Goal: Information Seeking & Learning: Learn about a topic

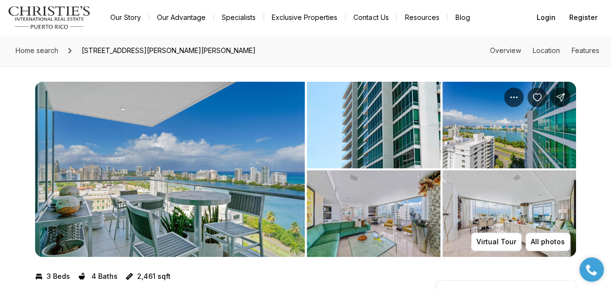
click at [170, 159] on img "View image gallery" at bounding box center [170, 169] width 270 height 175
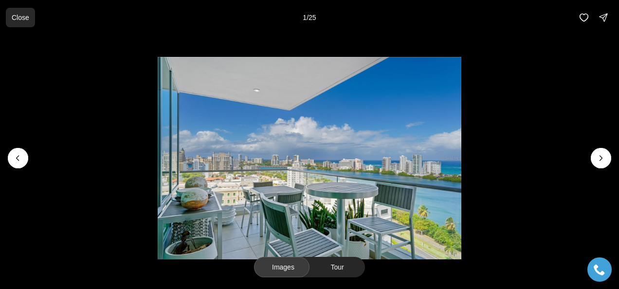
click at [15, 15] on p "Close" at bounding box center [21, 18] width 18 height 8
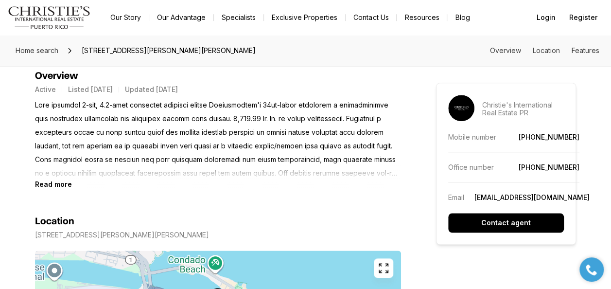
scroll to position [438, 0]
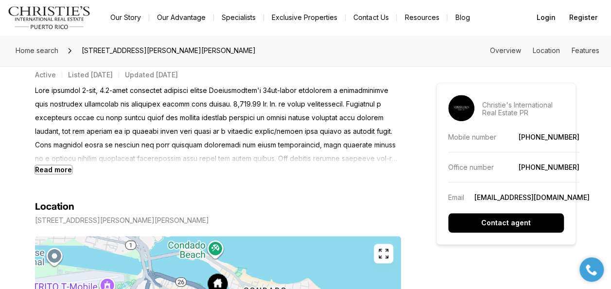
click at [52, 167] on b "Read more" at bounding box center [53, 169] width 37 height 8
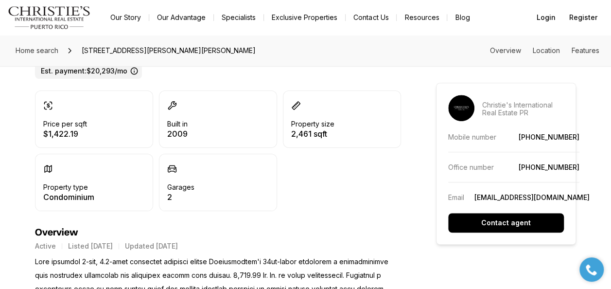
scroll to position [72, 0]
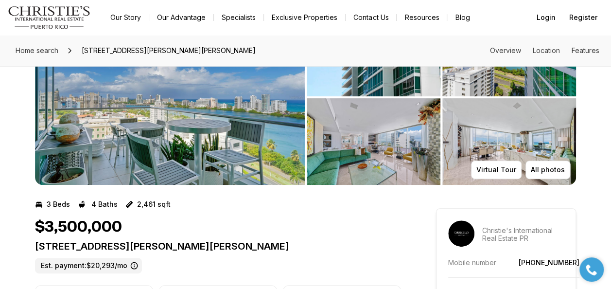
click at [182, 125] on img "View image gallery" at bounding box center [170, 97] width 270 height 175
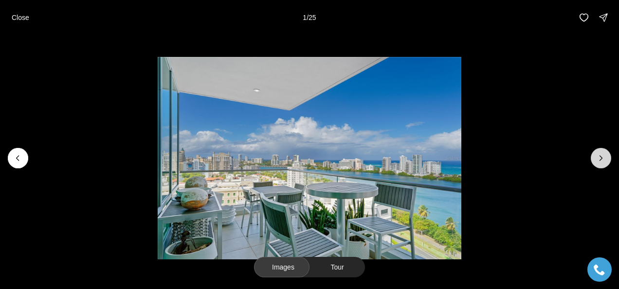
click at [602, 159] on icon "Next slide" at bounding box center [601, 158] width 10 height 10
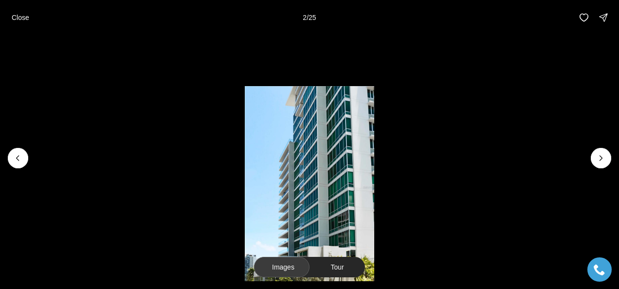
click at [280, 188] on img "2 of 25" at bounding box center [310, 187] width 130 height 202
click at [604, 159] on icon "Next slide" at bounding box center [601, 158] width 10 height 10
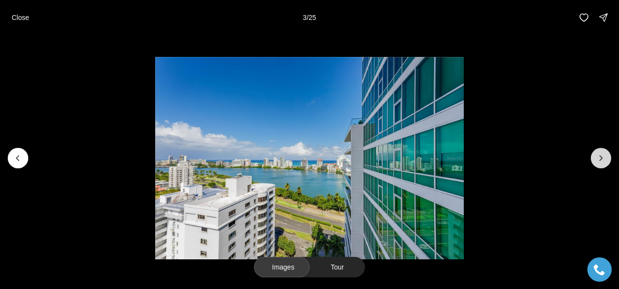
click at [602, 159] on icon "Next slide" at bounding box center [601, 158] width 10 height 10
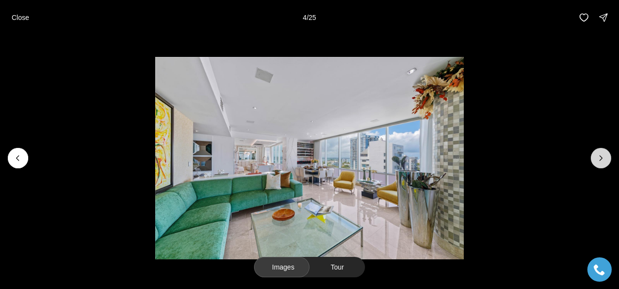
click at [599, 158] on icon "Next slide" at bounding box center [601, 158] width 10 height 10
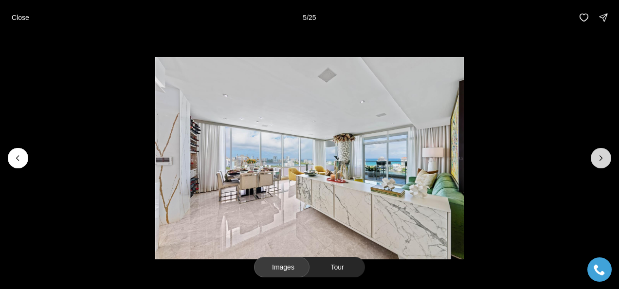
click at [601, 159] on icon "Next slide" at bounding box center [601, 158] width 2 height 5
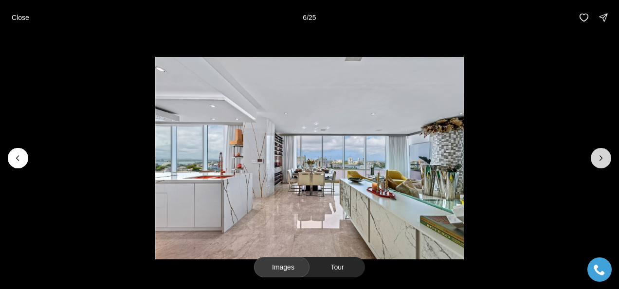
click at [601, 159] on icon "Next slide" at bounding box center [601, 158] width 2 height 5
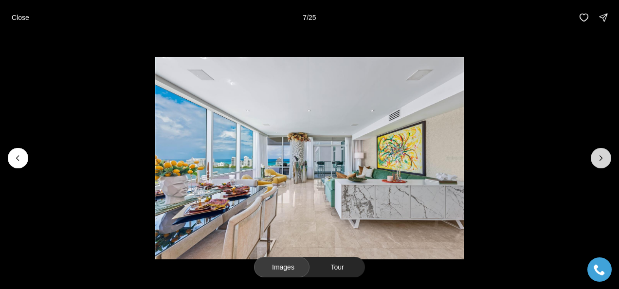
click at [601, 159] on icon "Next slide" at bounding box center [601, 158] width 2 height 5
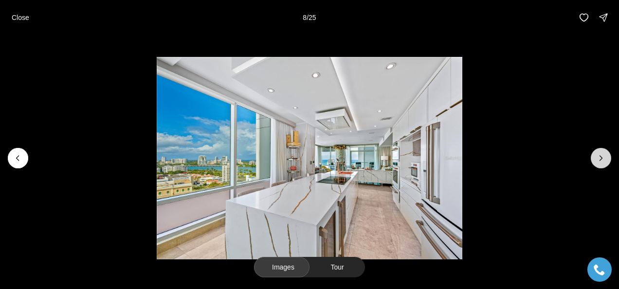
click at [601, 159] on icon "Next slide" at bounding box center [601, 158] width 2 height 5
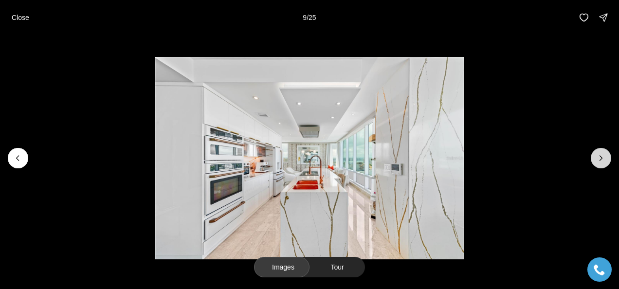
click at [601, 159] on icon "Next slide" at bounding box center [601, 158] width 2 height 5
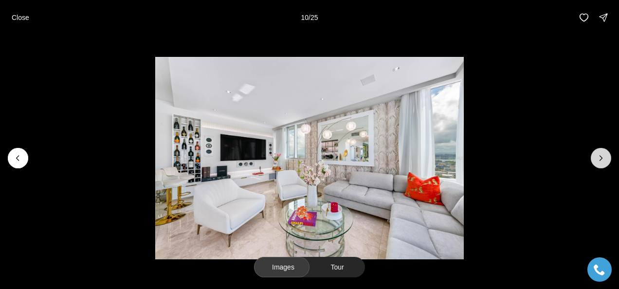
click at [601, 159] on icon "Next slide" at bounding box center [601, 158] width 2 height 5
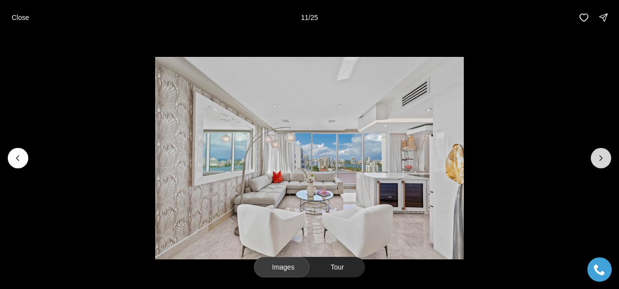
click at [601, 159] on icon "Next slide" at bounding box center [601, 158] width 2 height 5
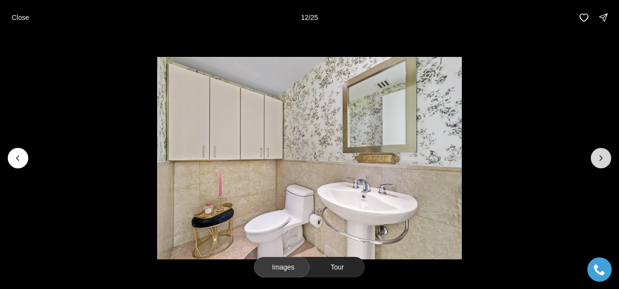
click at [601, 159] on icon "Next slide" at bounding box center [601, 158] width 2 height 5
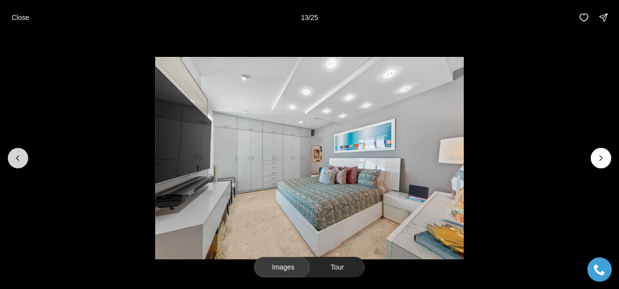
click at [11, 162] on button "Previous slide" at bounding box center [18, 158] width 20 height 20
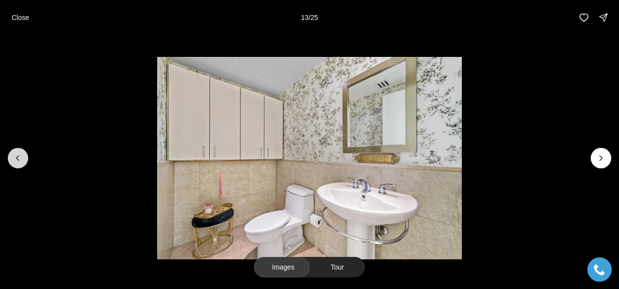
click at [11, 162] on button "Previous slide" at bounding box center [18, 158] width 20 height 20
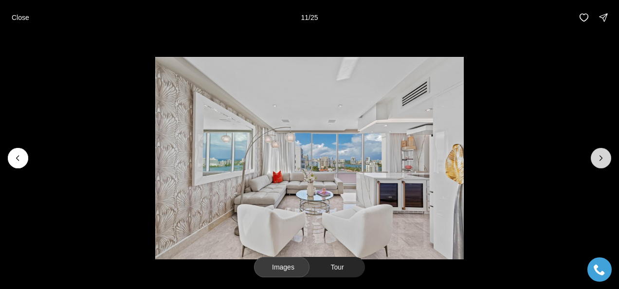
click at [602, 158] on icon "Next slide" at bounding box center [601, 158] width 2 height 5
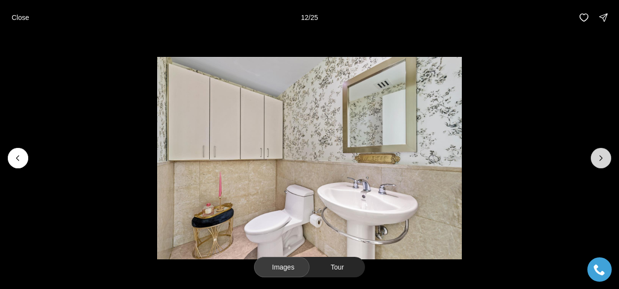
click at [592, 157] on button "Next slide" at bounding box center [601, 158] width 20 height 20
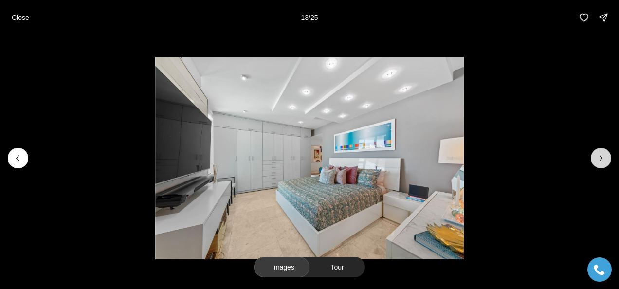
click at [600, 159] on icon "Next slide" at bounding box center [601, 158] width 10 height 10
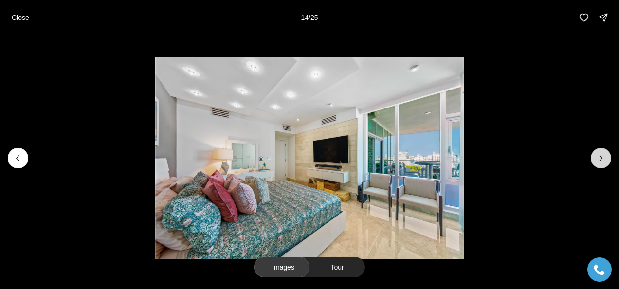
click at [599, 157] on icon "Next slide" at bounding box center [601, 158] width 10 height 10
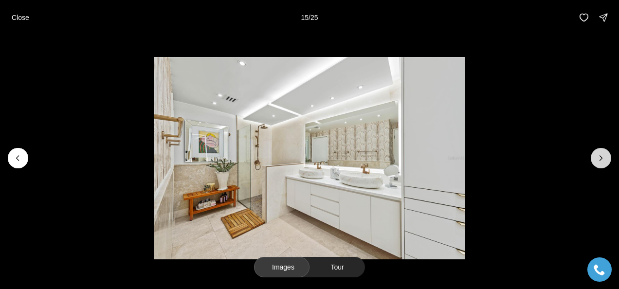
click at [599, 157] on icon "Next slide" at bounding box center [601, 158] width 10 height 10
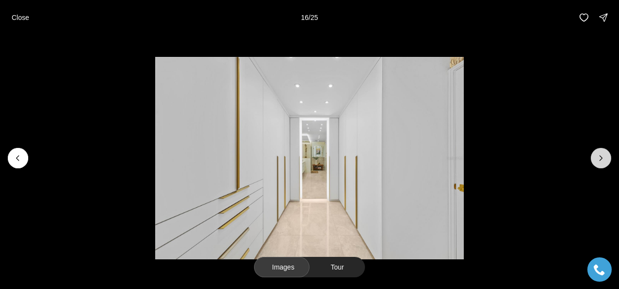
click at [598, 157] on icon "Next slide" at bounding box center [601, 158] width 10 height 10
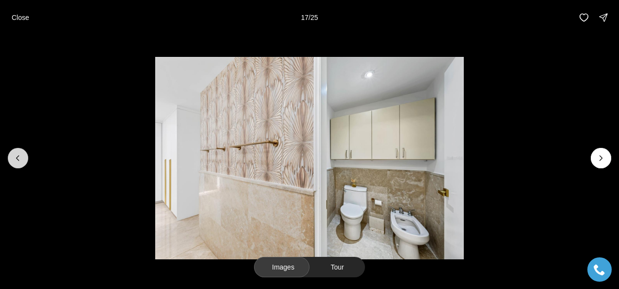
click at [17, 161] on icon "Previous slide" at bounding box center [18, 158] width 10 height 10
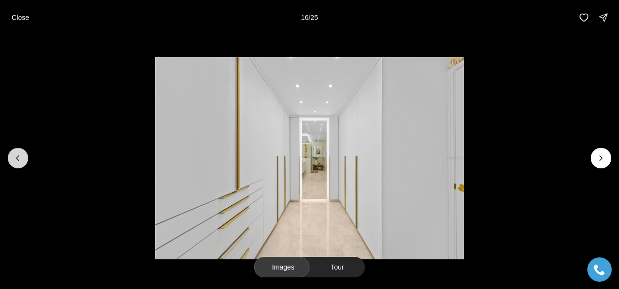
click at [17, 161] on icon "Previous slide" at bounding box center [18, 158] width 10 height 10
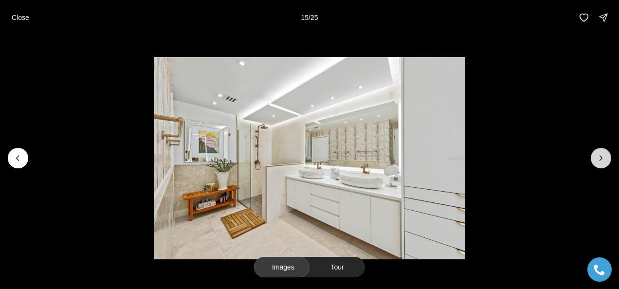
click at [602, 159] on icon "Next slide" at bounding box center [601, 158] width 10 height 10
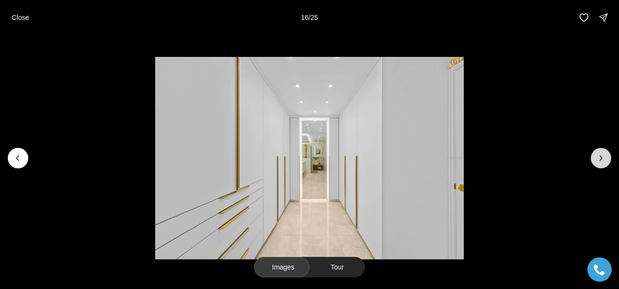
click at [602, 159] on icon "Next slide" at bounding box center [601, 158] width 10 height 10
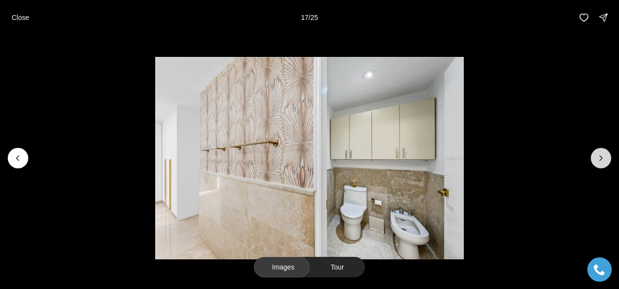
click at [602, 159] on icon "Next slide" at bounding box center [601, 158] width 10 height 10
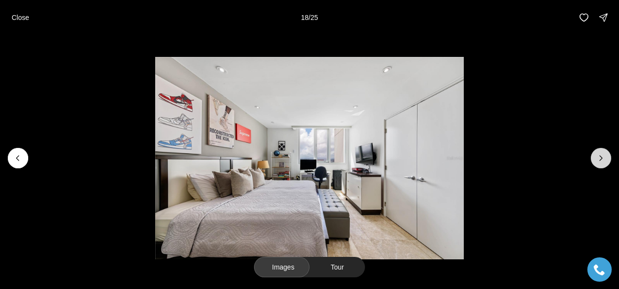
click at [602, 159] on icon "Next slide" at bounding box center [601, 158] width 10 height 10
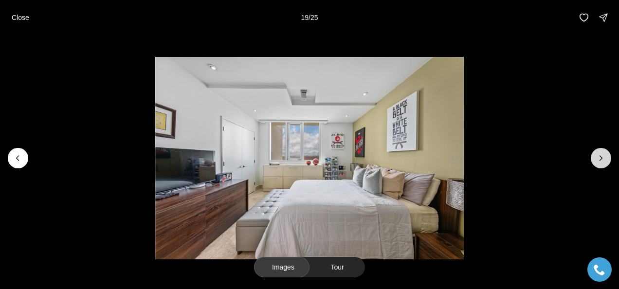
click at [602, 159] on icon "Next slide" at bounding box center [601, 158] width 10 height 10
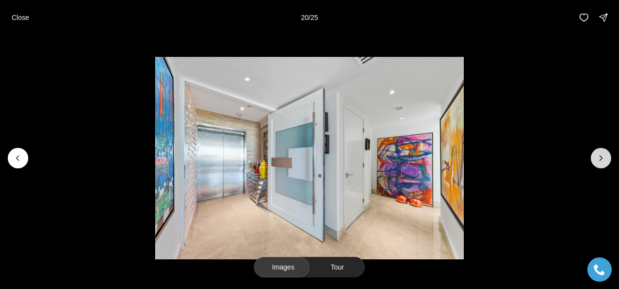
click at [599, 159] on icon "Next slide" at bounding box center [601, 158] width 10 height 10
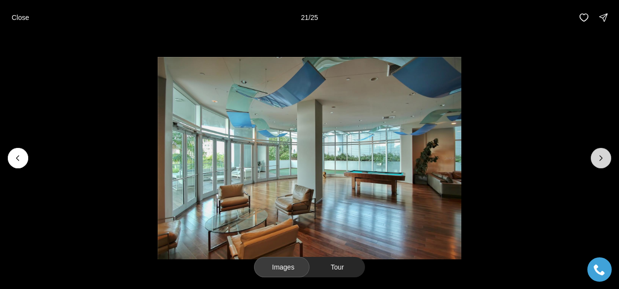
click at [599, 159] on icon "Next slide" at bounding box center [601, 158] width 10 height 10
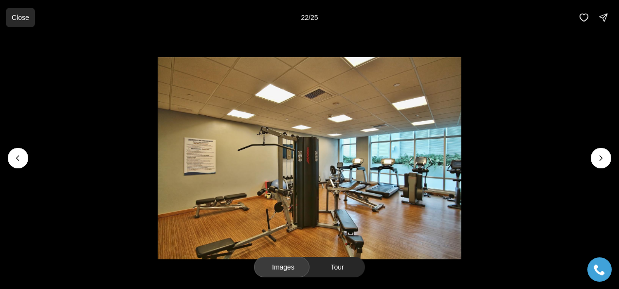
click at [15, 18] on p "Close" at bounding box center [21, 18] width 18 height 8
